Goal: Check status: Check status

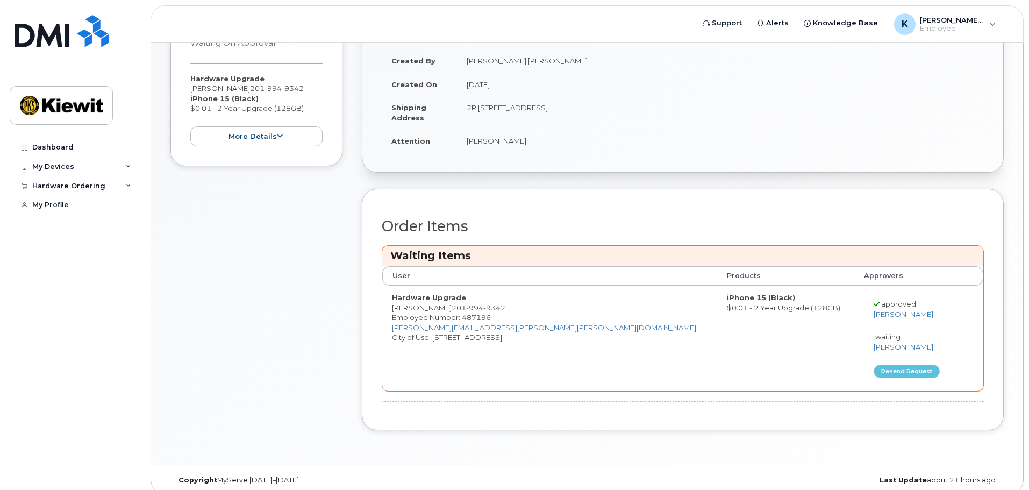
scroll to position [108, 0]
click at [69, 185] on div "Hardware Ordering" at bounding box center [68, 186] width 73 height 9
click at [70, 163] on div "My Devices" at bounding box center [53, 166] width 42 height 9
click at [90, 247] on div "Hardware Ordering" at bounding box center [68, 244] width 73 height 9
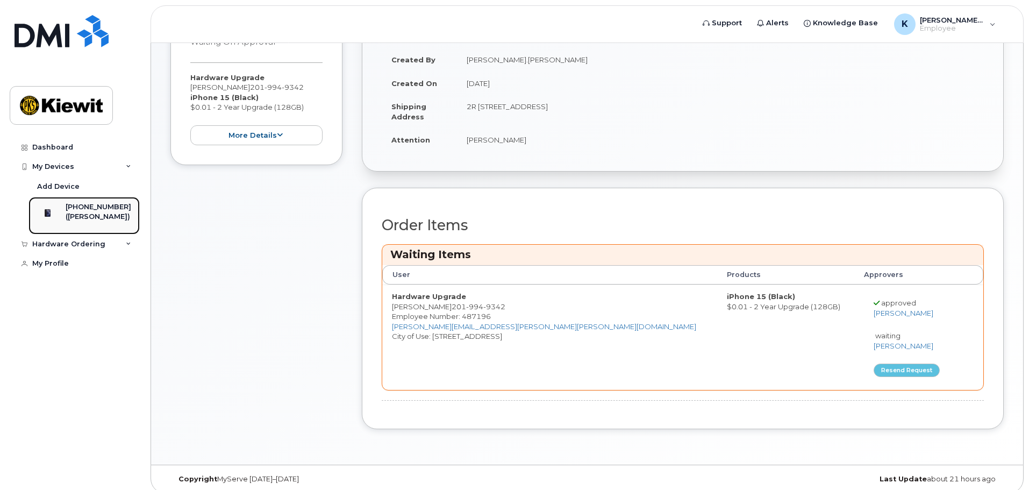
click at [88, 203] on div "[PHONE_NUMBER]" at bounding box center [99, 207] width 66 height 10
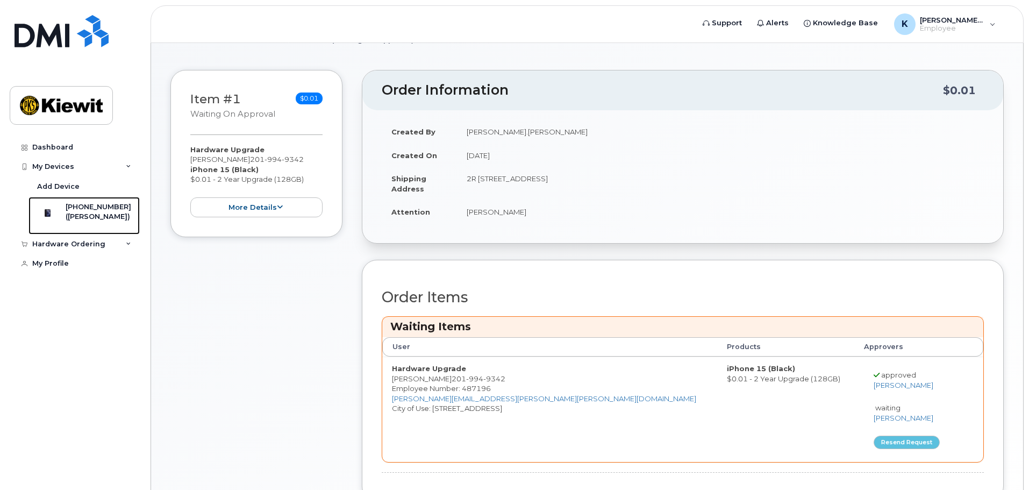
scroll to position [0, 0]
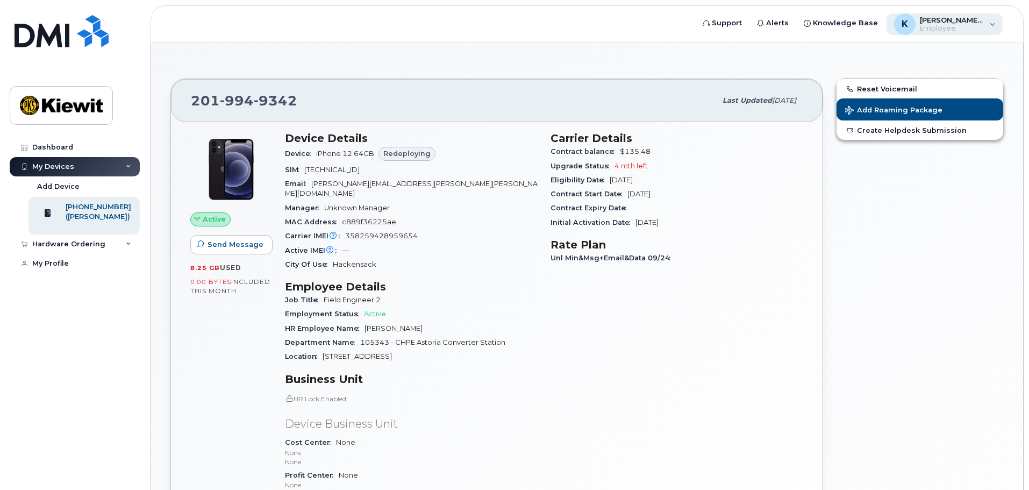
click at [948, 27] on span "Employee" at bounding box center [952, 28] width 65 height 9
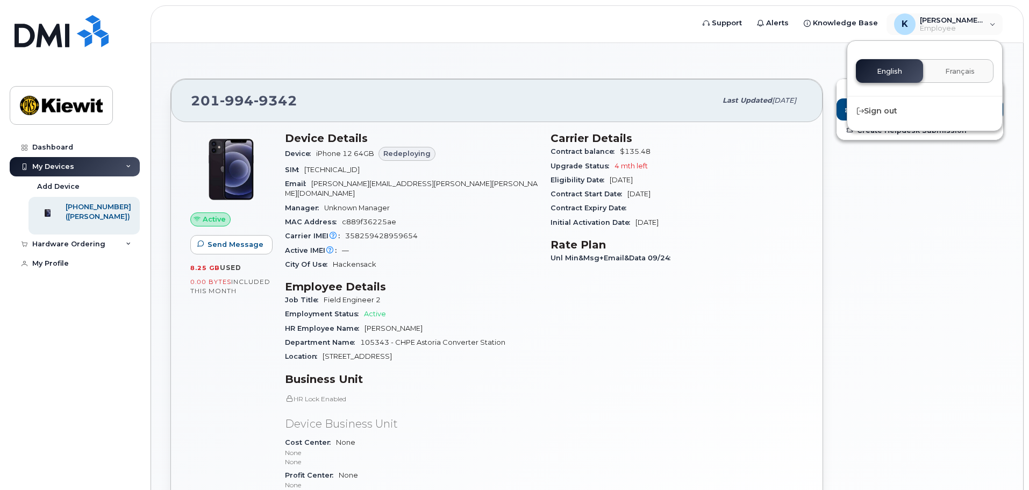
click at [869, 268] on div "Reset Voicemail Add Roaming Package Create Helpdesk Submission" at bounding box center [920, 334] width 181 height 525
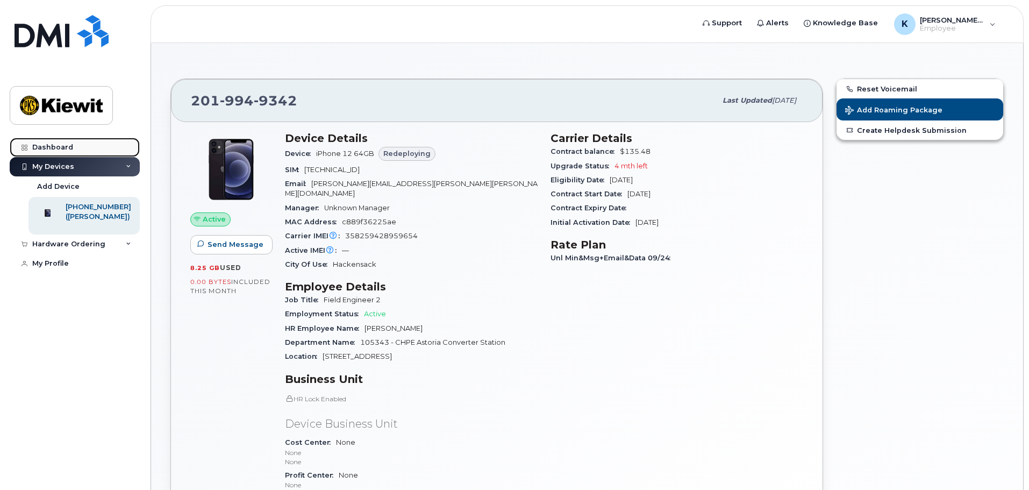
click at [61, 143] on link "Dashboard" at bounding box center [75, 147] width 130 height 19
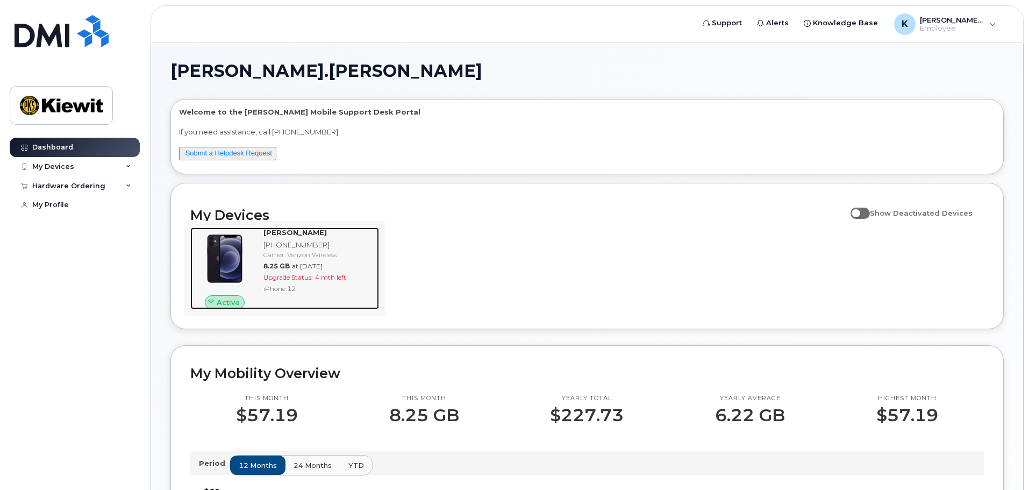
click at [335, 270] on div "8.25 GB at Sep 01, 2025" at bounding box center [319, 265] width 111 height 9
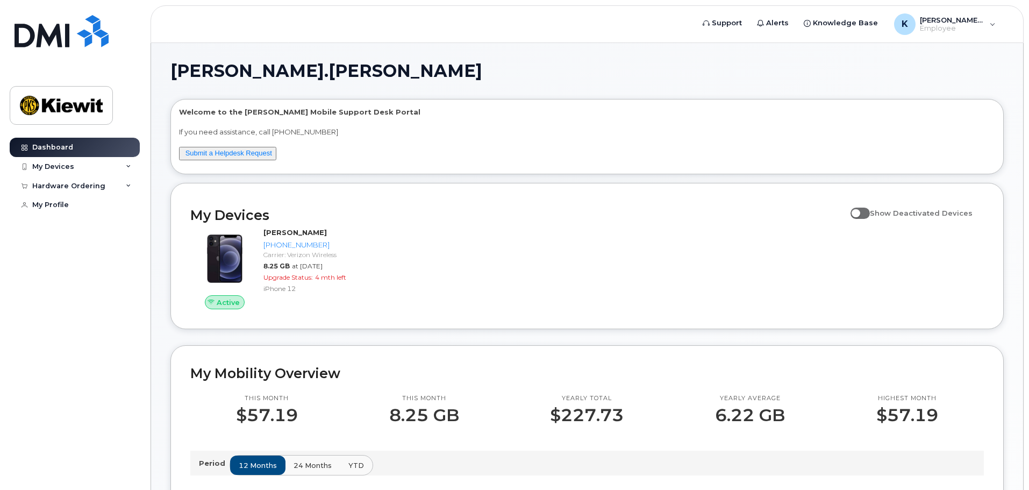
scroll to position [269, 0]
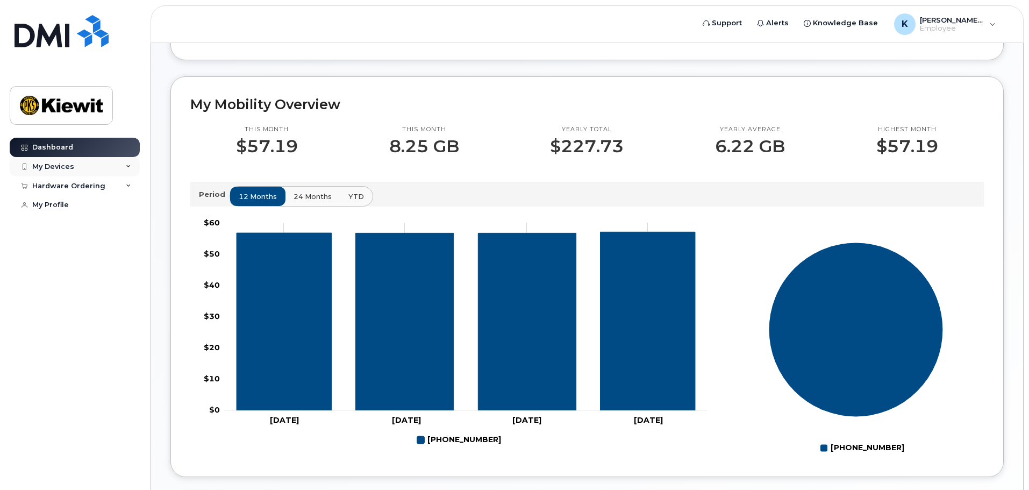
click at [66, 166] on div "My Devices" at bounding box center [53, 166] width 42 height 9
click at [73, 254] on div "Hardware Ordering" at bounding box center [75, 244] width 130 height 19
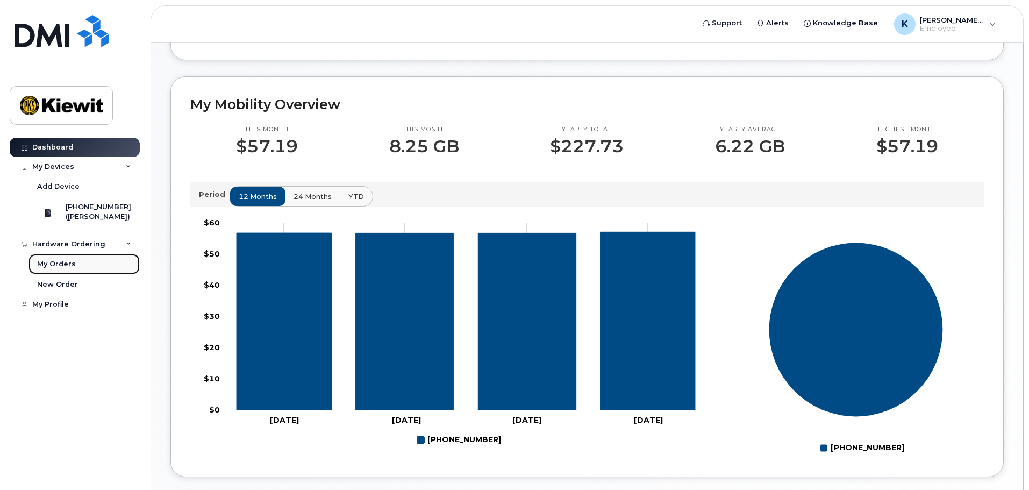
click at [66, 266] on div "My Orders" at bounding box center [56, 264] width 39 height 10
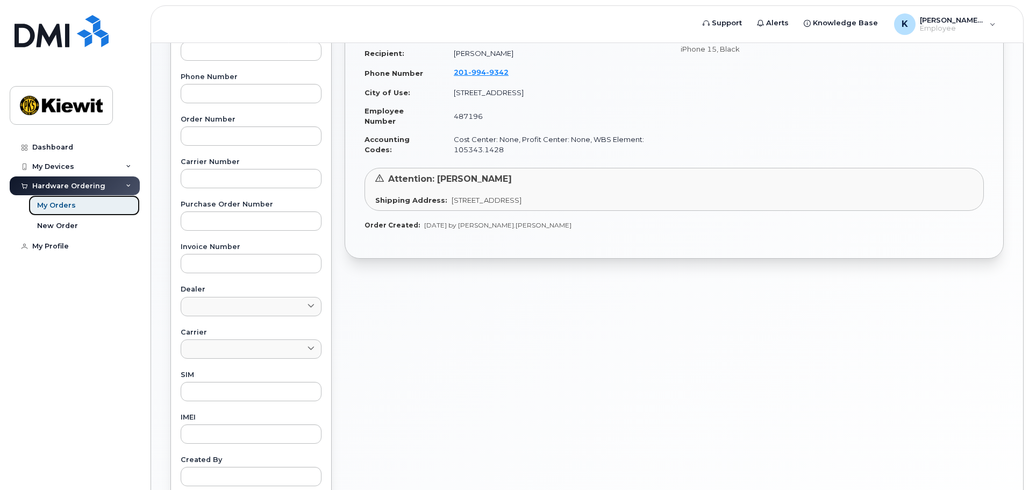
scroll to position [193, 0]
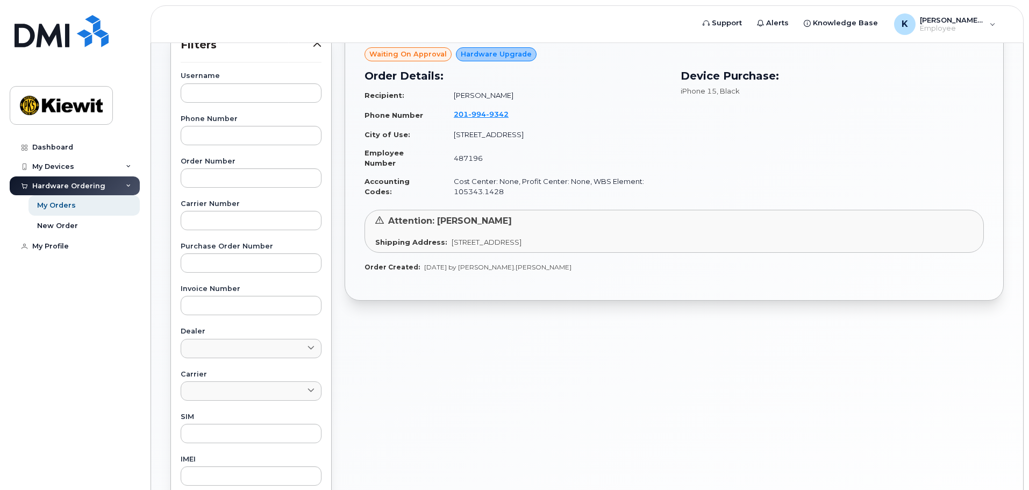
click at [522, 239] on span "[STREET_ADDRESS]" at bounding box center [487, 242] width 70 height 9
click at [484, 222] on span "Attention: [PERSON_NAME]" at bounding box center [450, 221] width 124 height 10
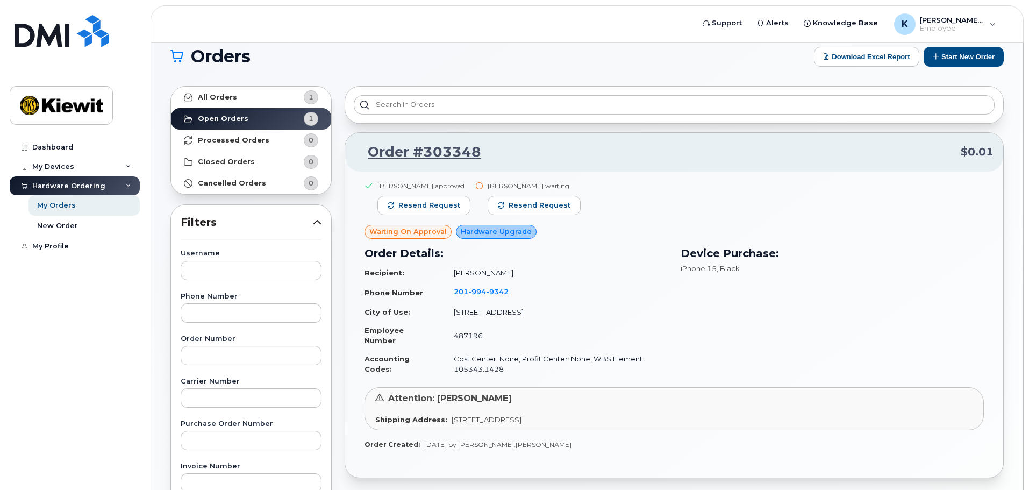
scroll to position [0, 0]
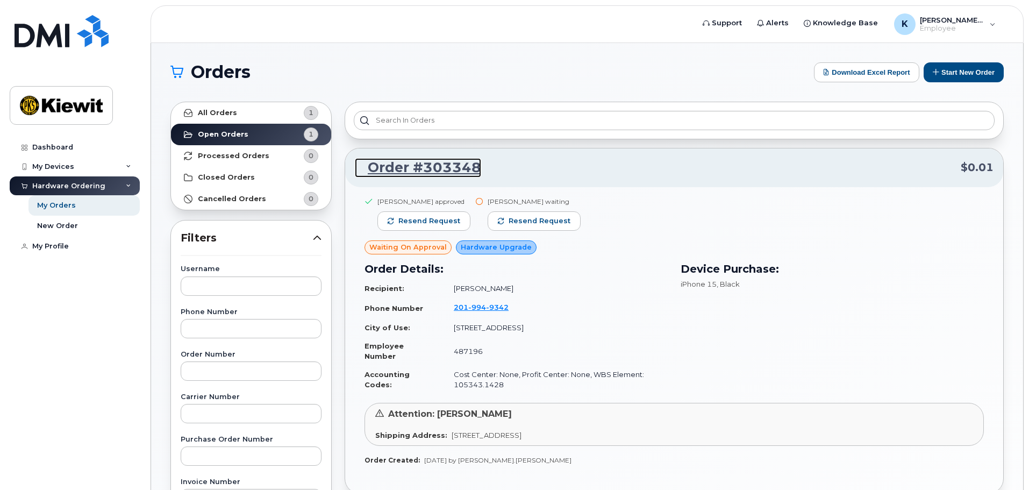
click at [449, 164] on link "Order #303348" at bounding box center [418, 167] width 126 height 19
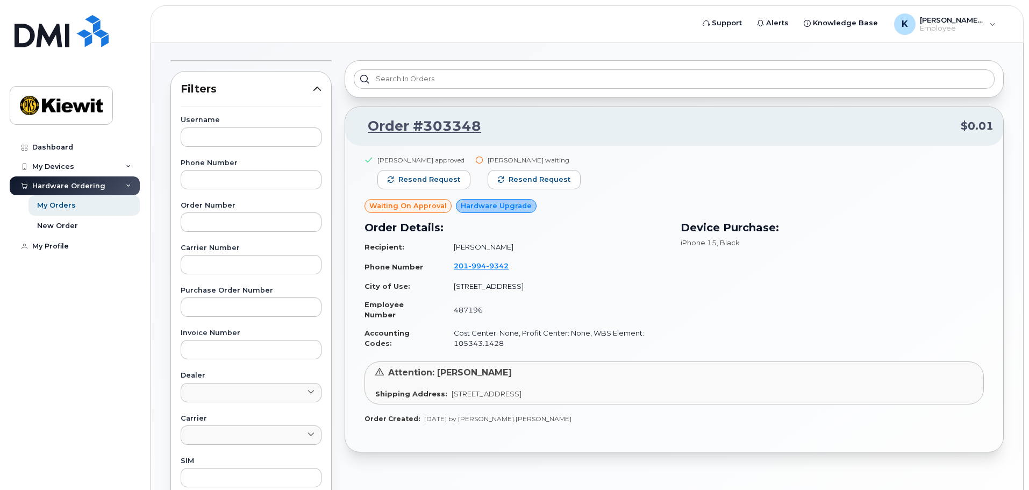
scroll to position [54, 0]
